Goal: Navigation & Orientation: Find specific page/section

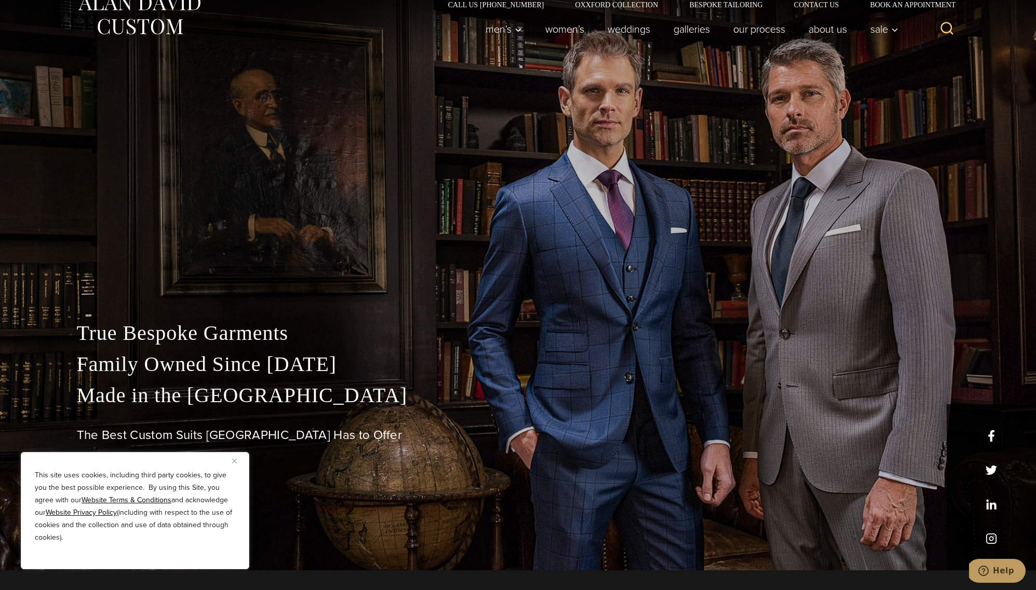
scroll to position [17, 0]
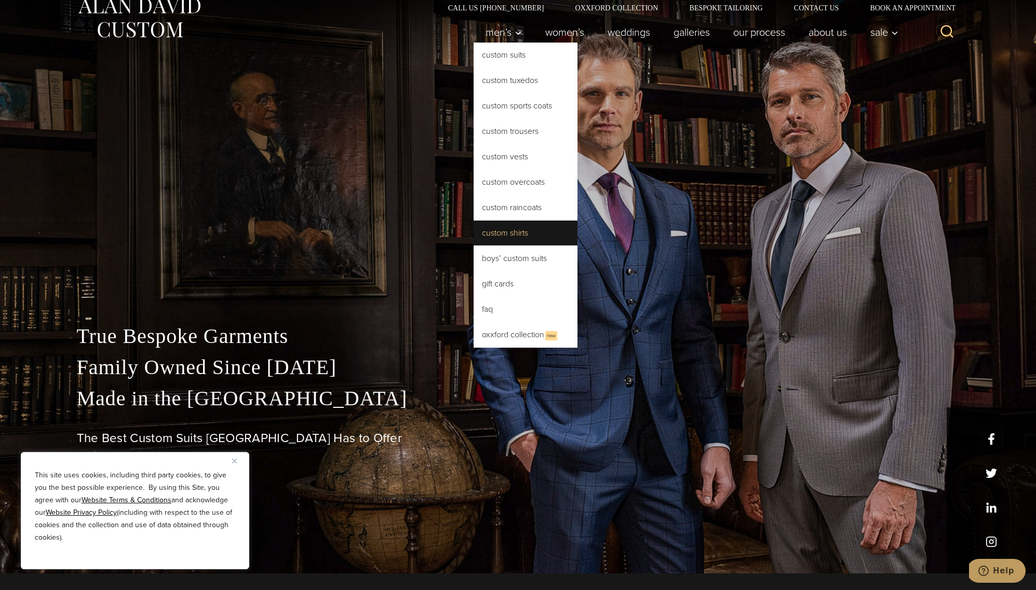
click at [519, 241] on link "Custom Shirts" at bounding box center [525, 233] width 104 height 25
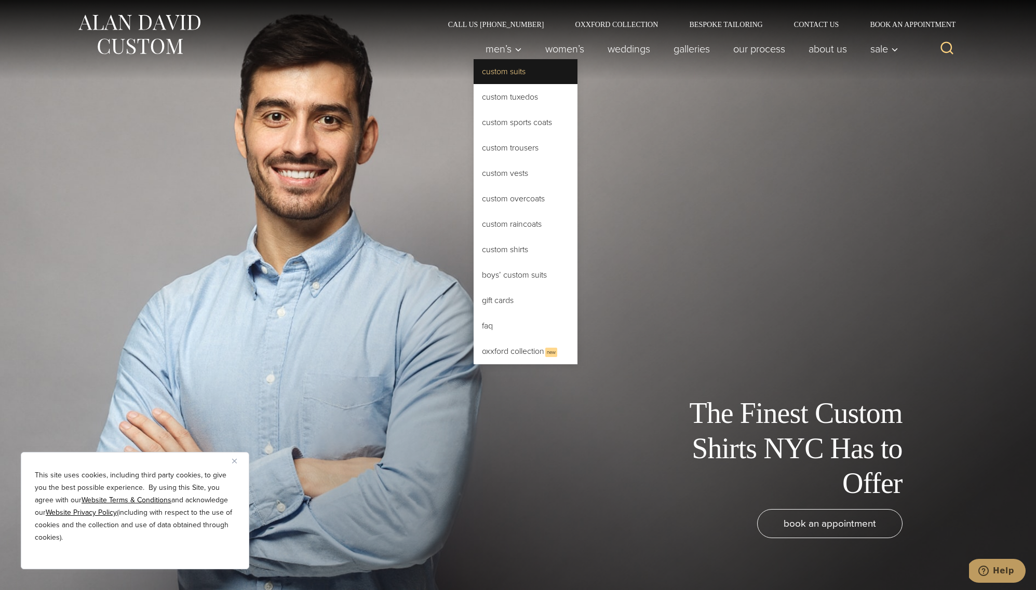
click at [503, 66] on link "Custom Suits" at bounding box center [525, 71] width 104 height 25
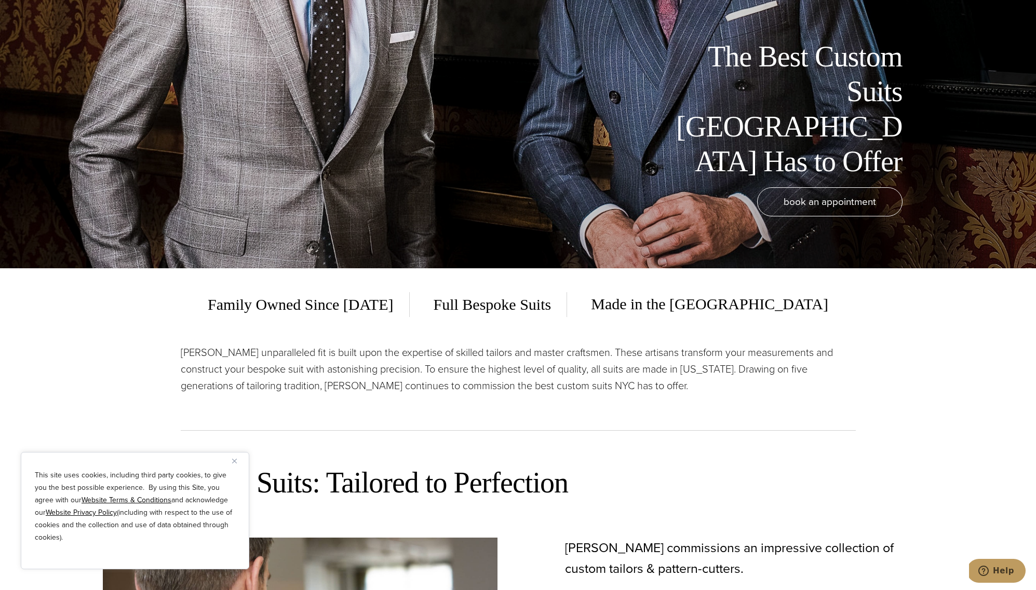
scroll to position [333, 0]
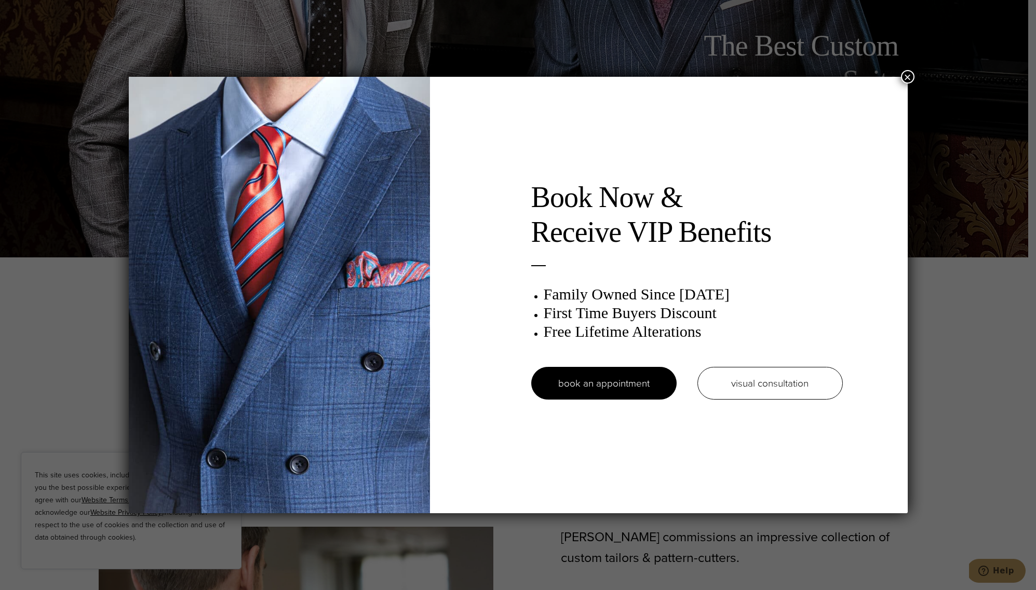
click at [908, 77] on button "×" at bounding box center [907, 76] width 13 height 13
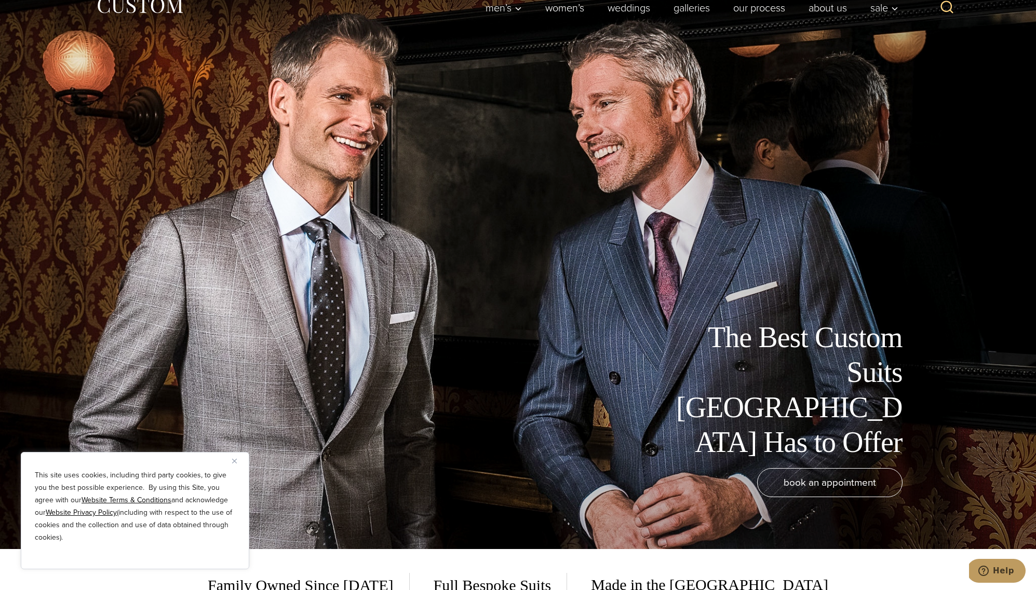
scroll to position [0, 0]
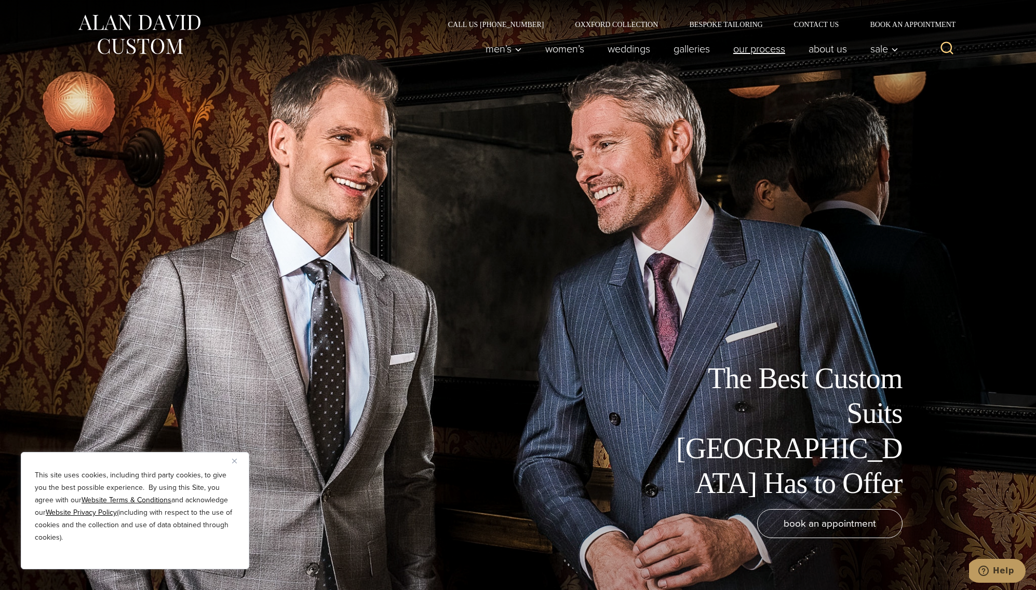
click at [757, 52] on link "Our Process" at bounding box center [758, 48] width 75 height 21
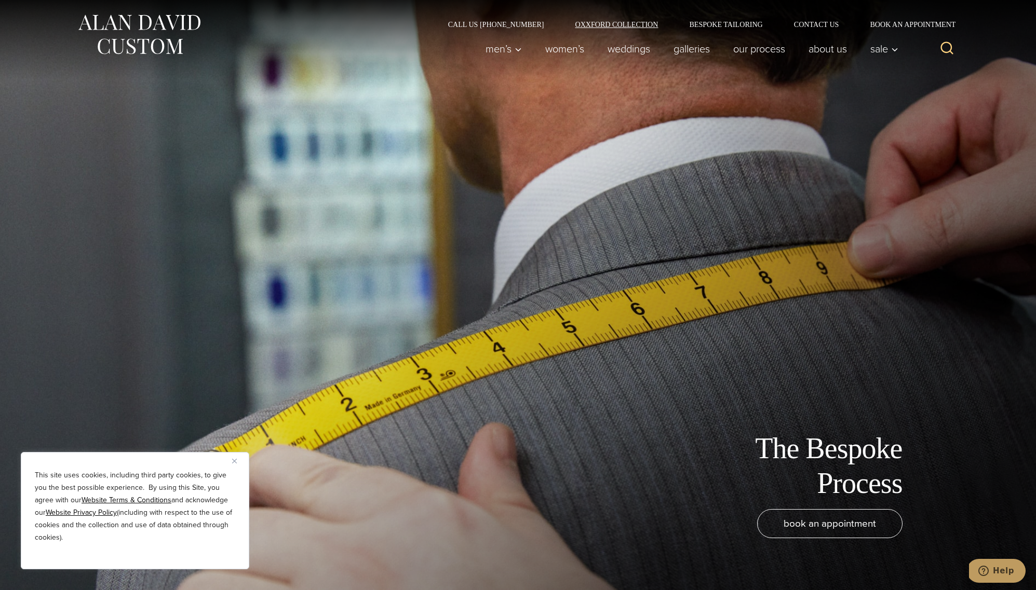
click at [637, 23] on link "Oxxford Collection" at bounding box center [616, 24] width 114 height 7
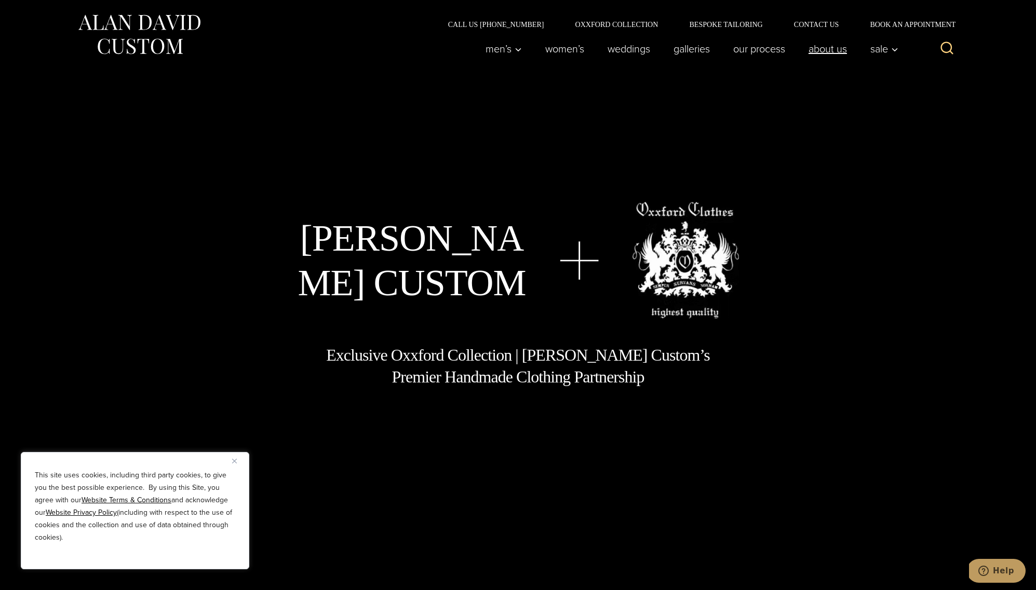
click at [824, 49] on link "About Us" at bounding box center [827, 48] width 62 height 21
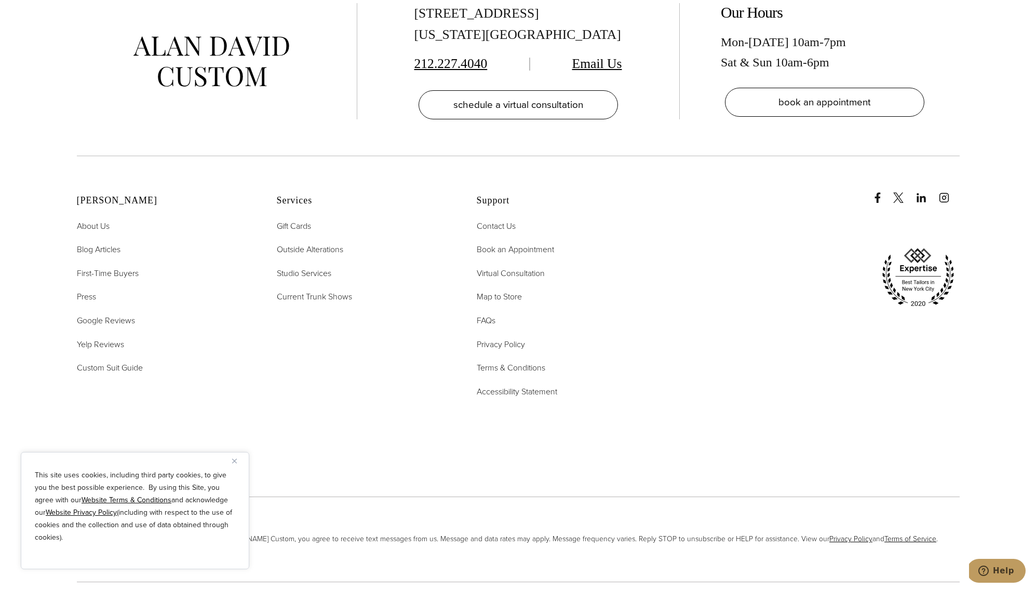
scroll to position [4823, 0]
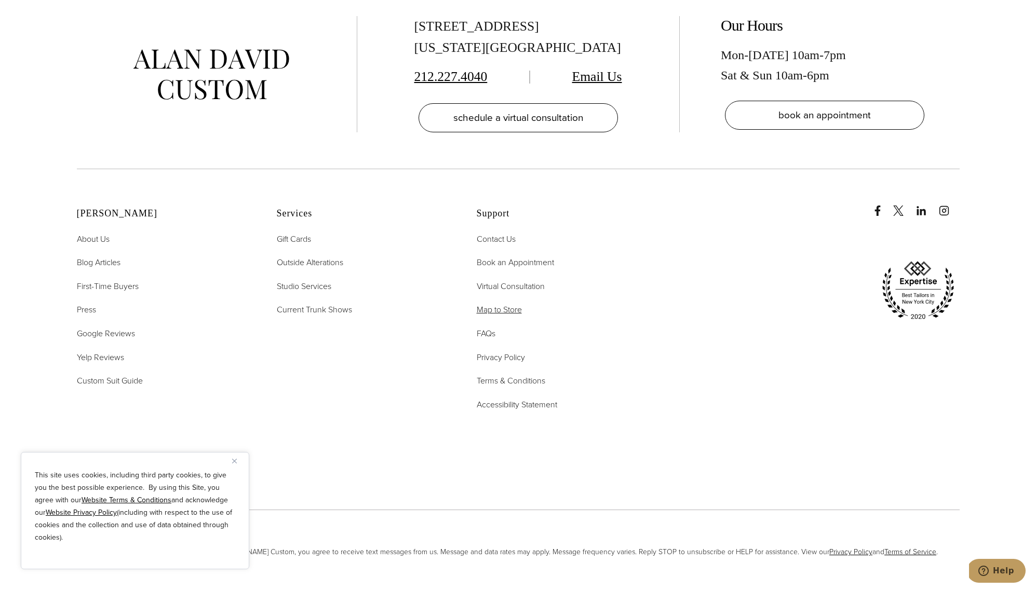
click at [512, 304] on span "Map to Store" at bounding box center [499, 310] width 45 height 12
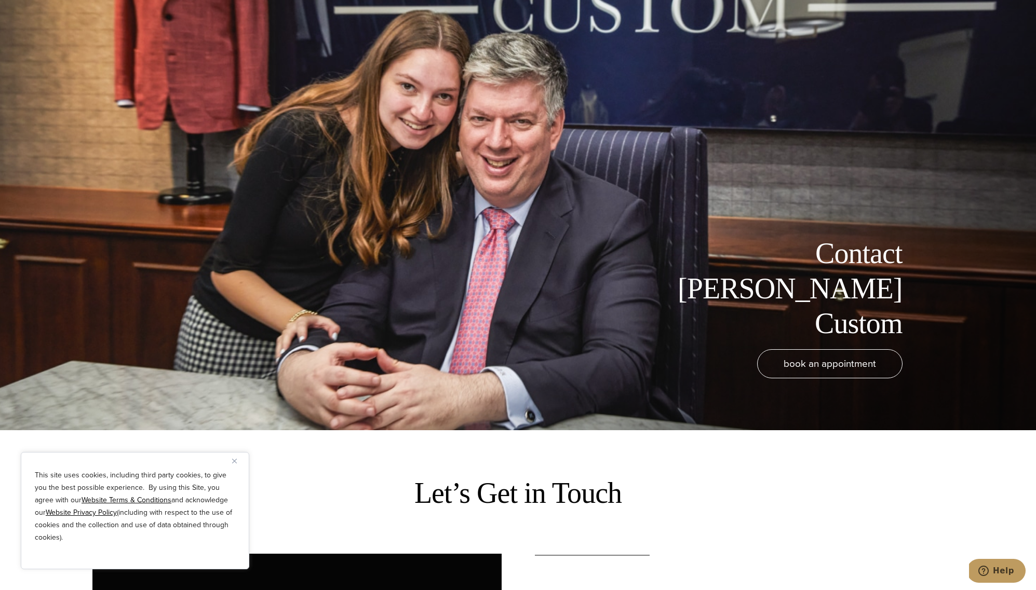
scroll to position [153, 0]
